Goal: Find specific page/section: Find specific page/section

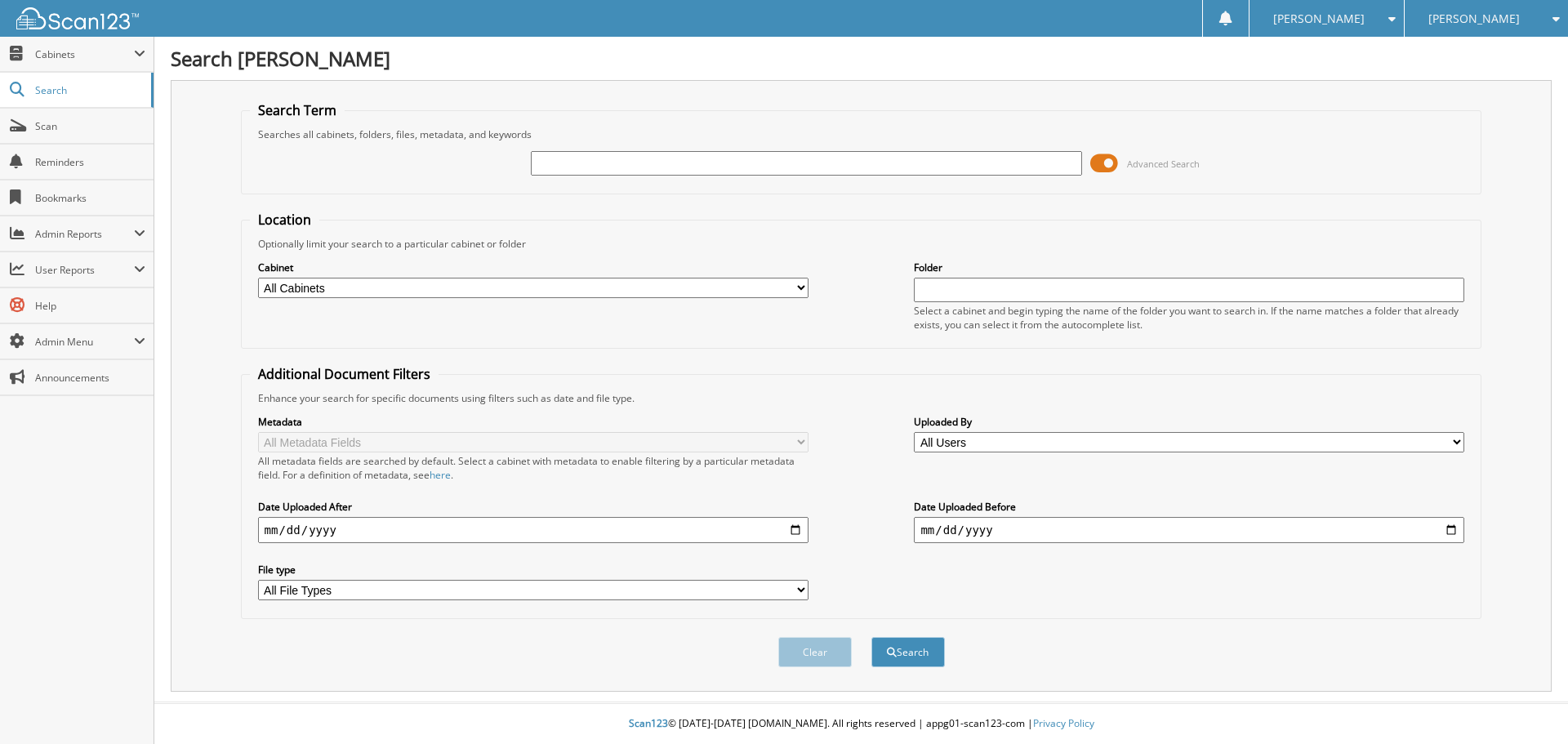
click at [589, 158] on input "text" at bounding box center [806, 162] width 551 height 24
type input "22056"
click at [871, 637] on button "Search" at bounding box center [908, 652] width 73 height 30
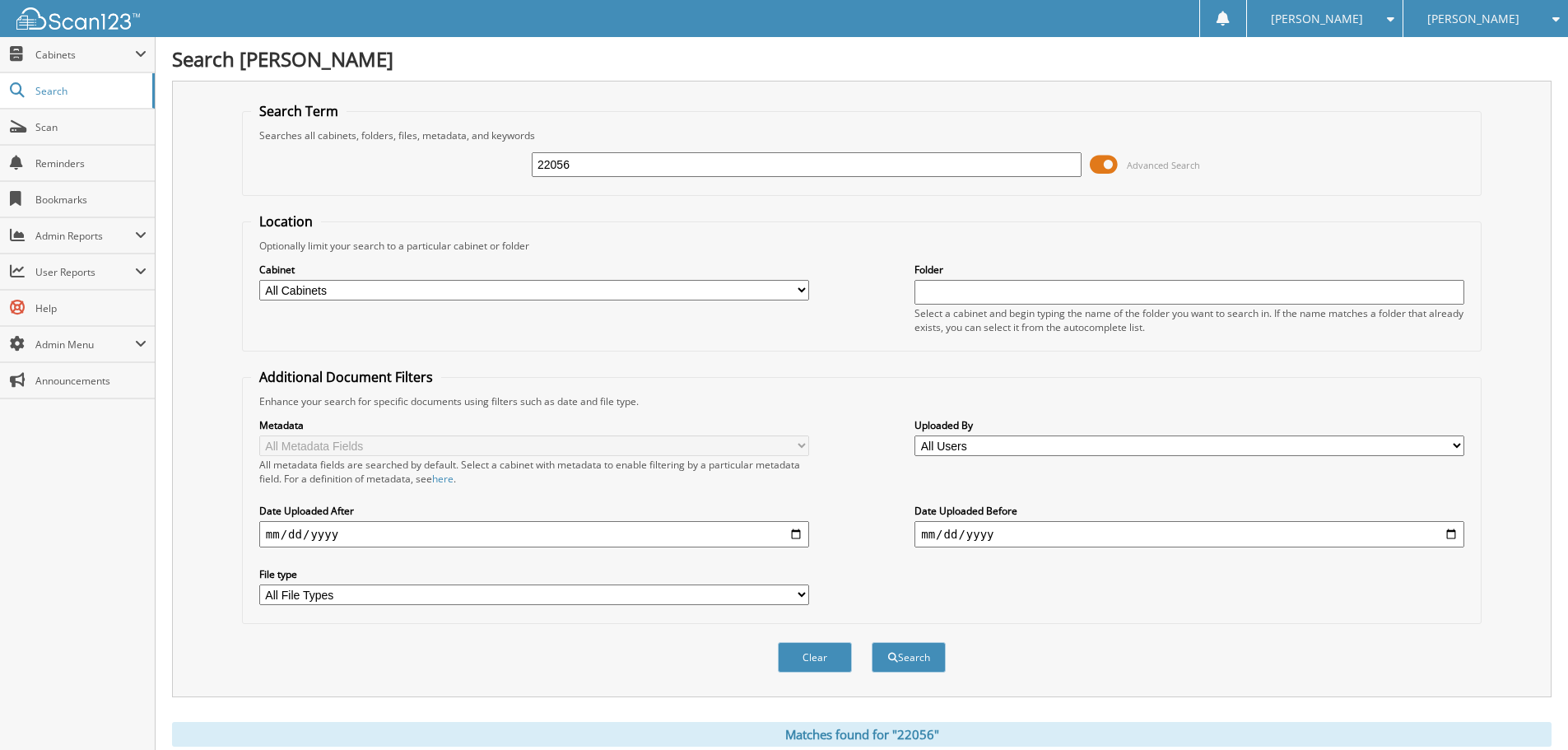
scroll to position [412, 0]
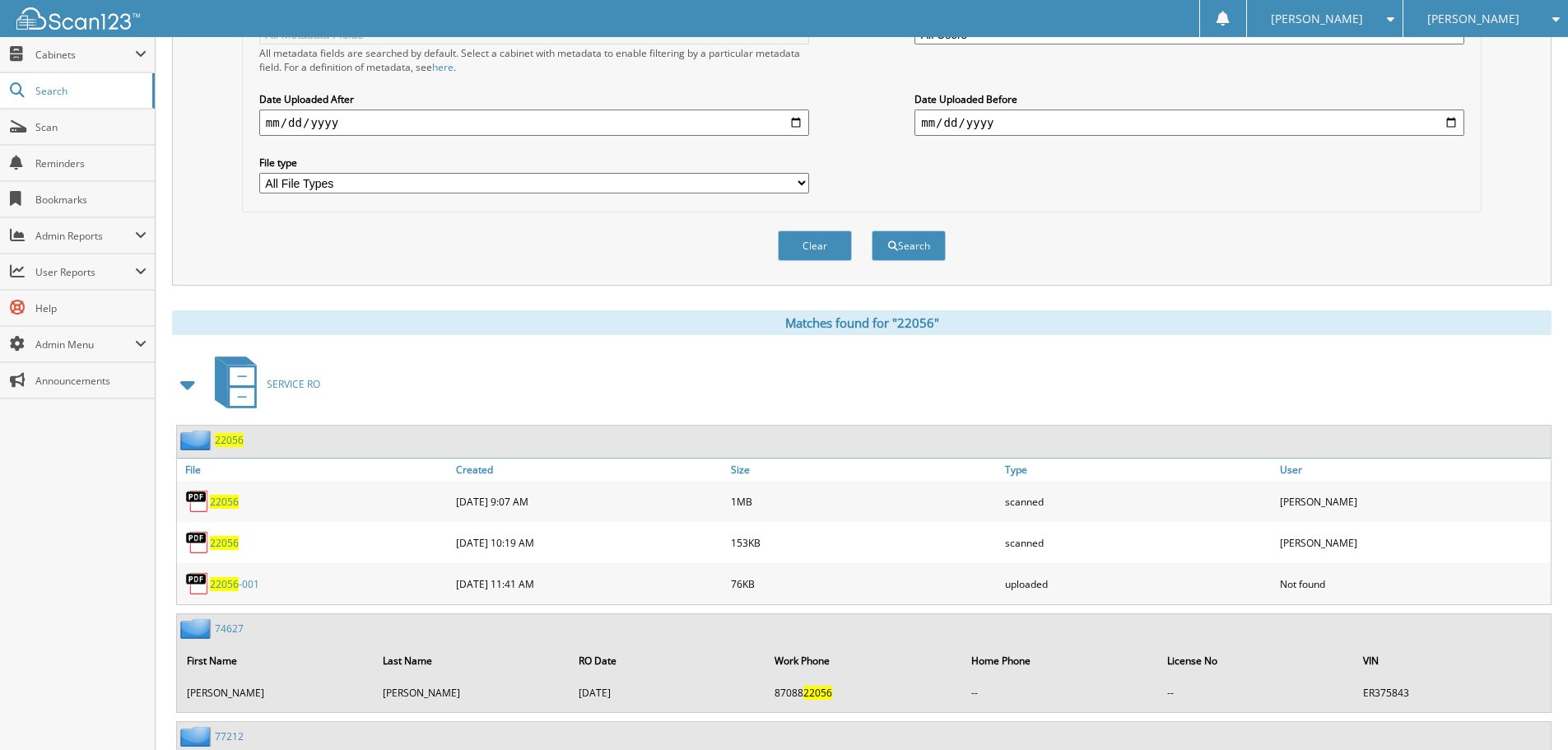
click at [225, 499] on span "22056" at bounding box center [224, 501] width 29 height 14
click at [229, 542] on span "22056" at bounding box center [224, 543] width 29 height 14
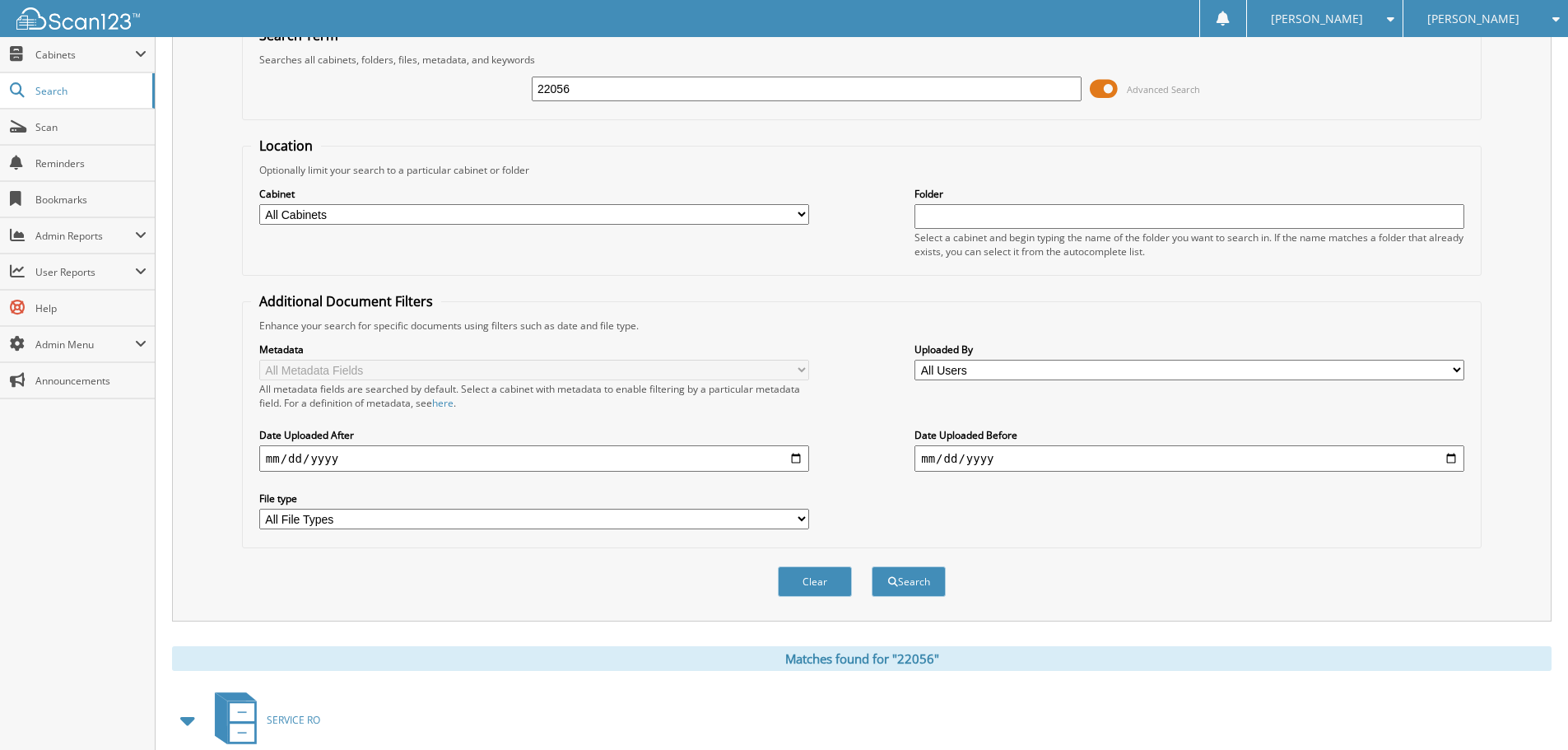
scroll to position [0, 0]
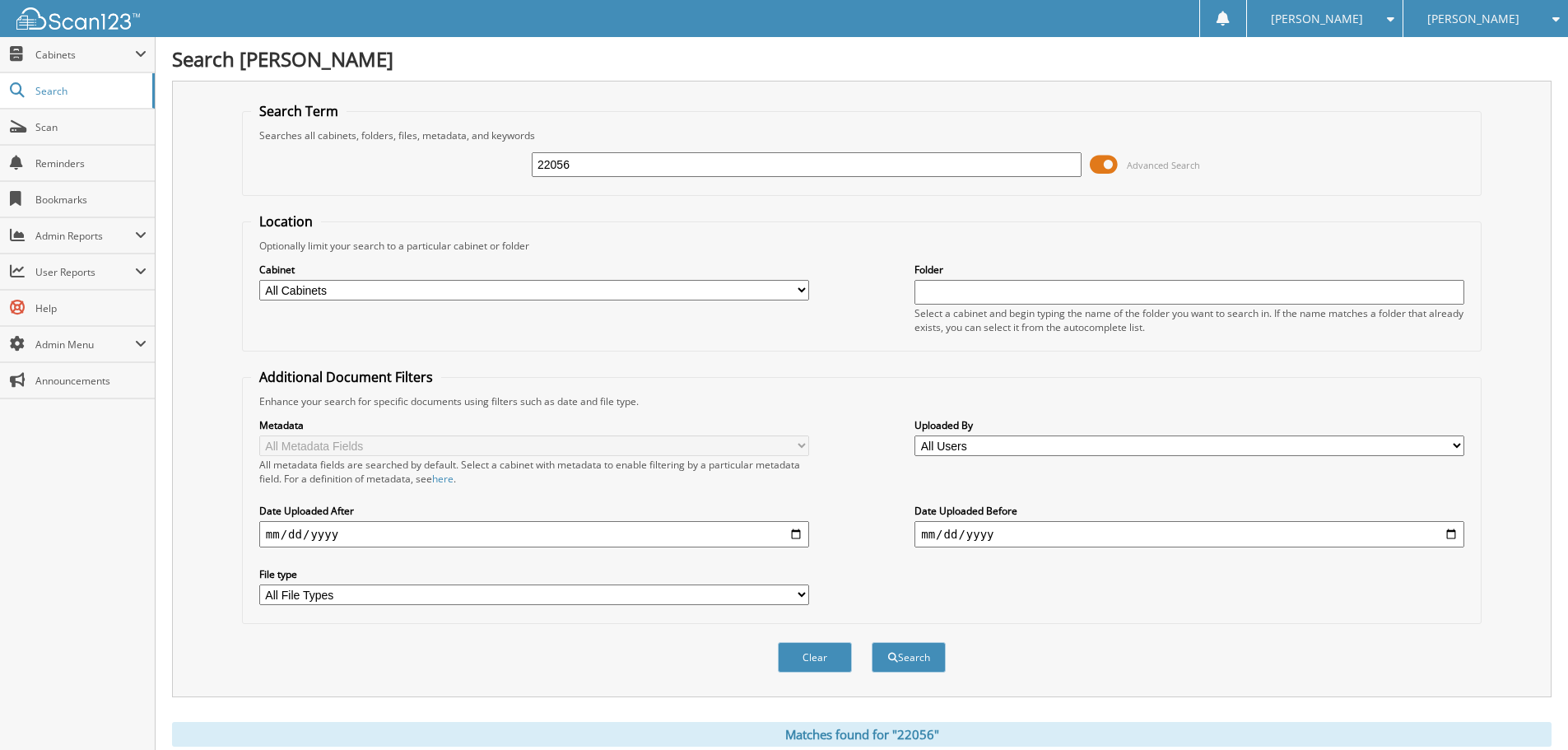
click at [548, 165] on input "22056" at bounding box center [806, 164] width 550 height 24
drag, startPoint x: 568, startPoint y: 165, endPoint x: 343, endPoint y: 128, distance: 228.0
click at [343, 128] on fieldset "Search Term Searches all cabinets, folders, files, metadata, and keywords 22056…" at bounding box center [862, 149] width 1240 height 94
type input "22237"
click at [872, 642] on button "Search" at bounding box center [909, 658] width 74 height 30
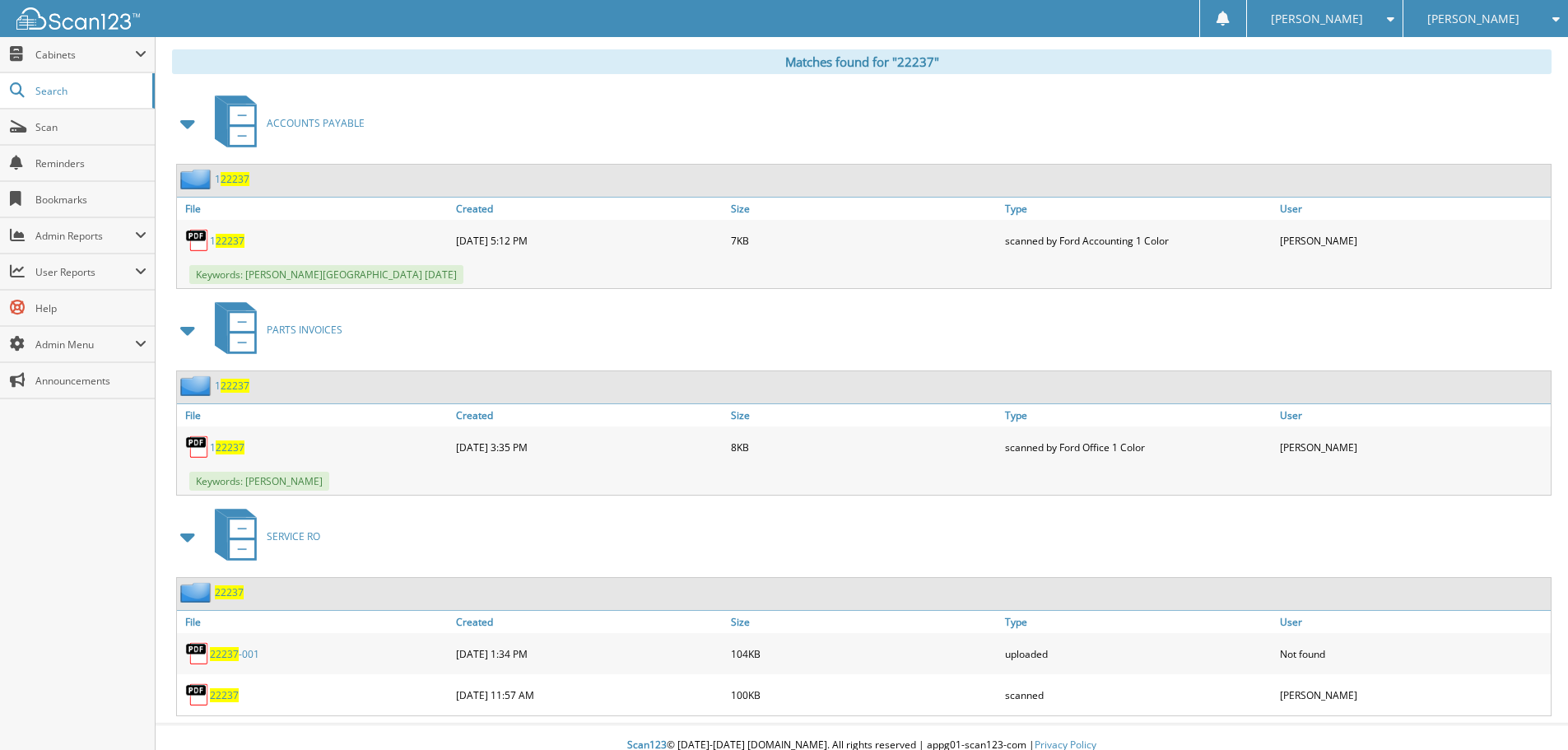
scroll to position [689, 0]
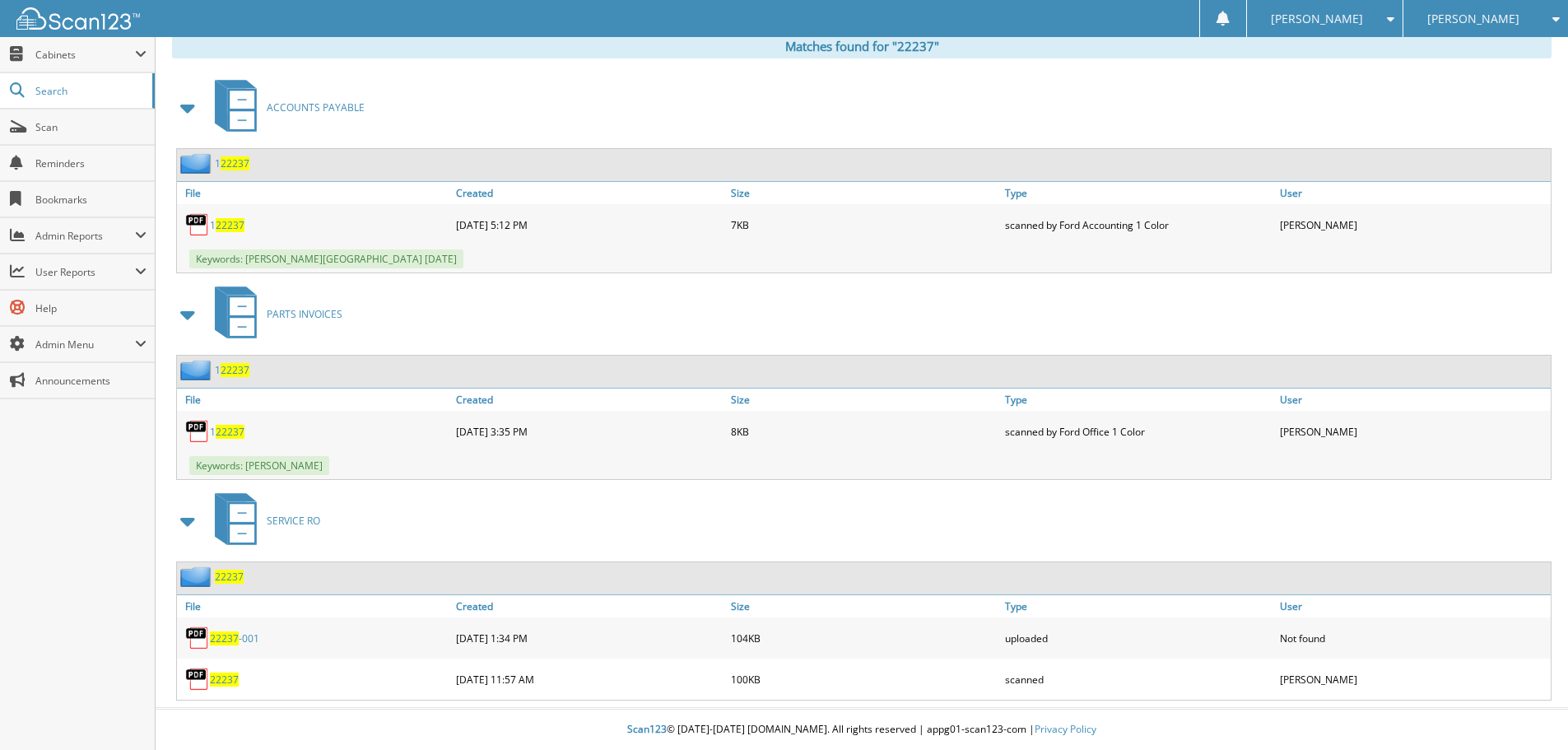
click at [220, 681] on span "22237" at bounding box center [224, 679] width 29 height 14
click at [108, 124] on span "Scan" at bounding box center [91, 127] width 111 height 14
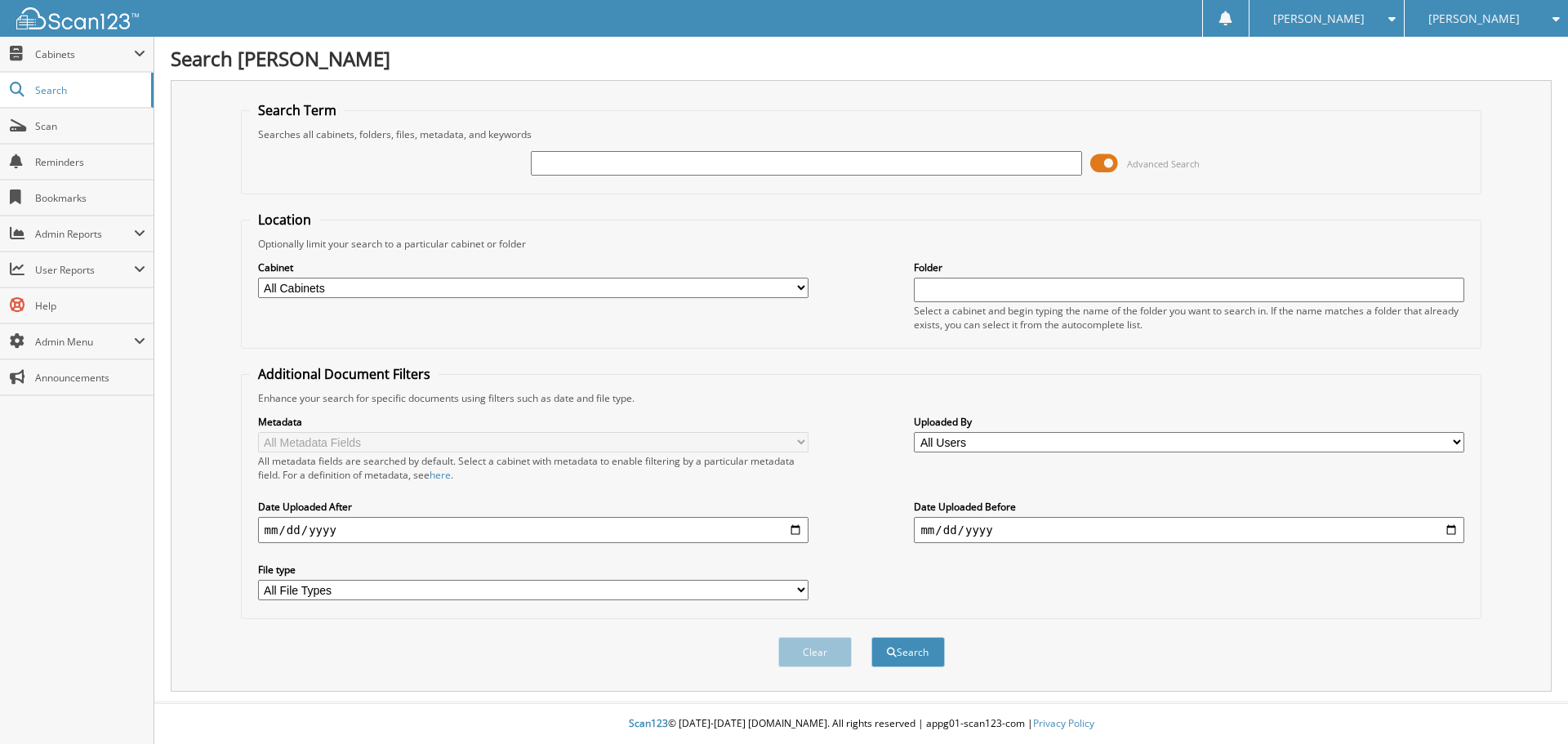
click at [644, 155] on input "text" at bounding box center [806, 162] width 551 height 24
type input "21732"
click at [871, 637] on button "Search" at bounding box center [908, 652] width 73 height 30
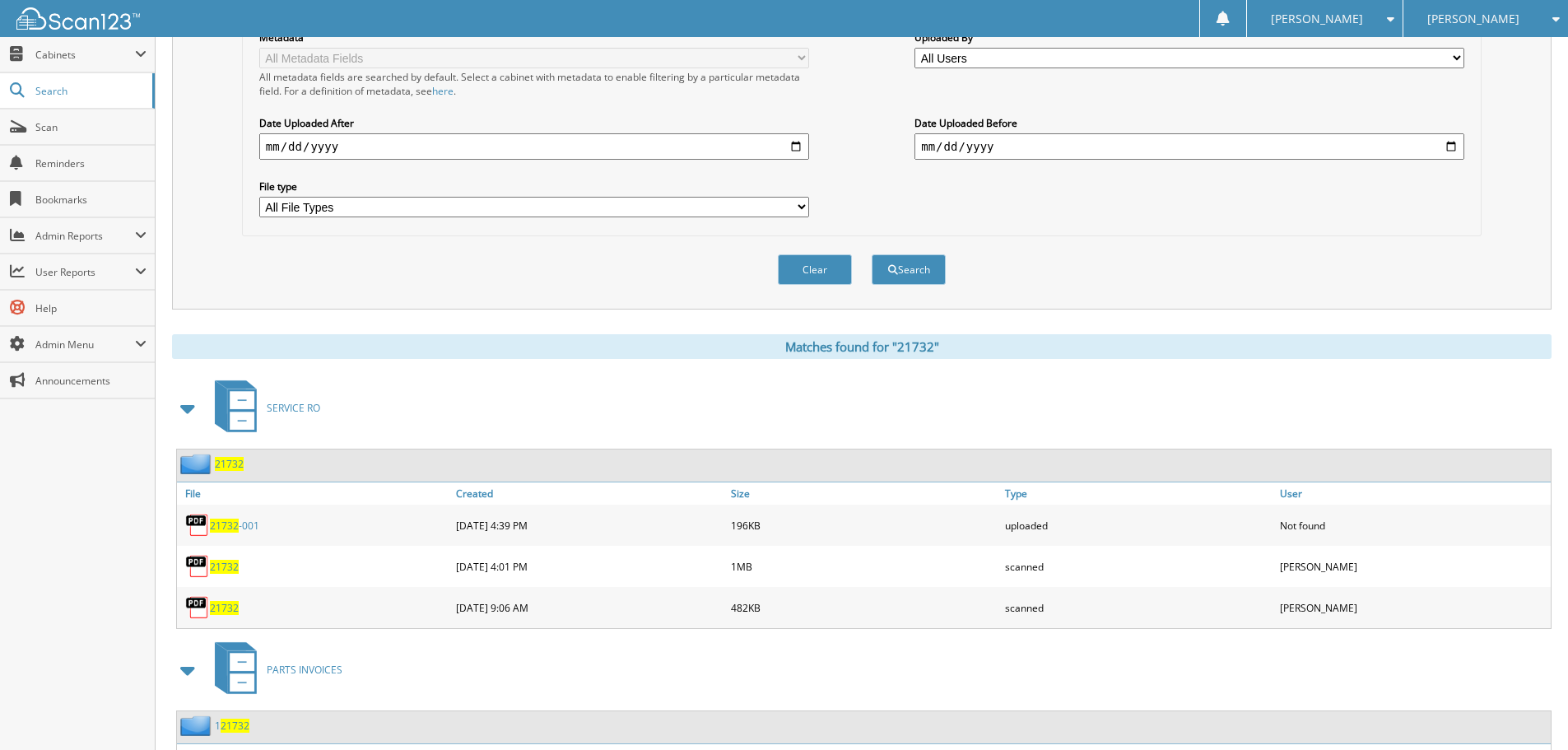
scroll to position [412, 0]
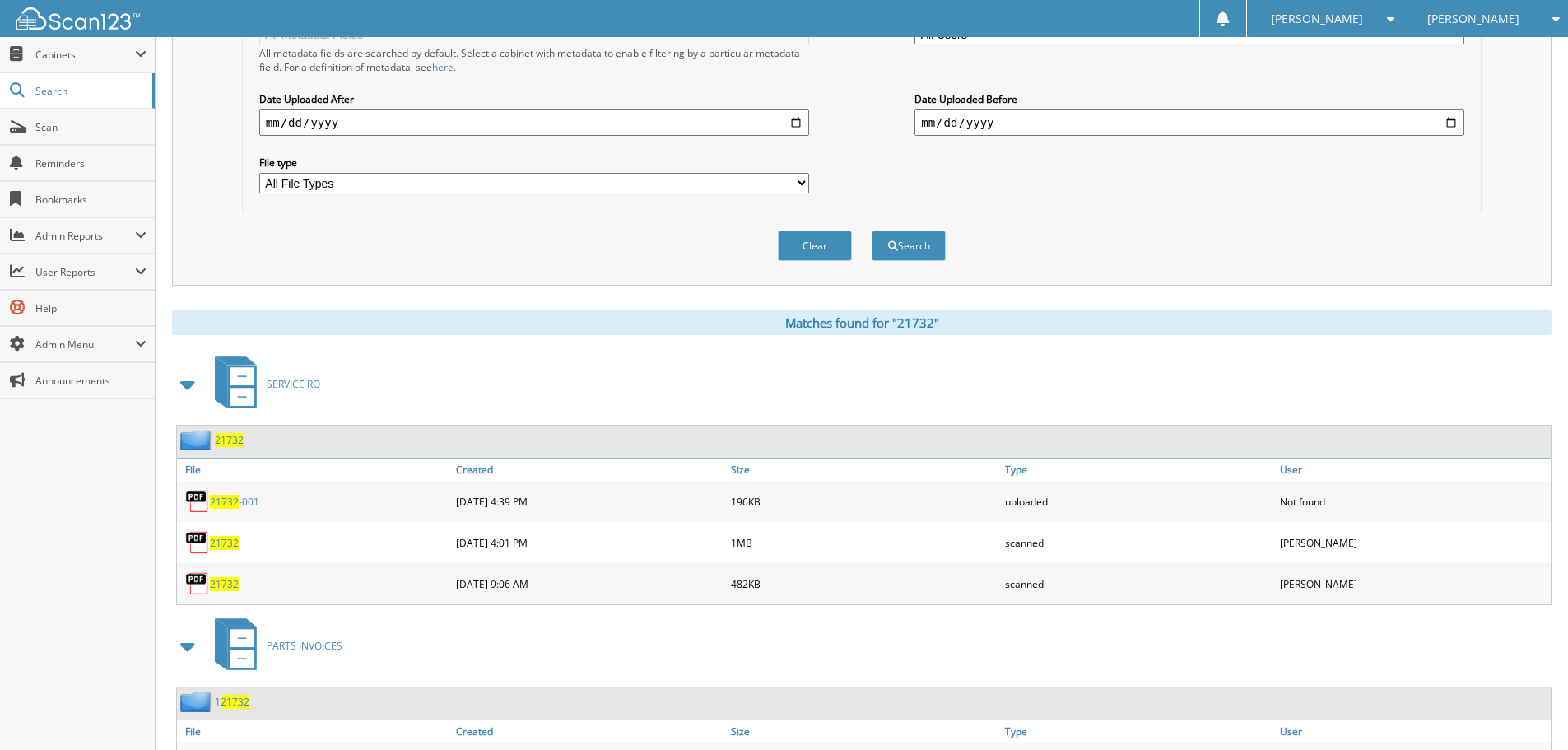
click at [227, 586] on span "21732" at bounding box center [224, 584] width 29 height 14
